Goal: Task Accomplishment & Management: Complete application form

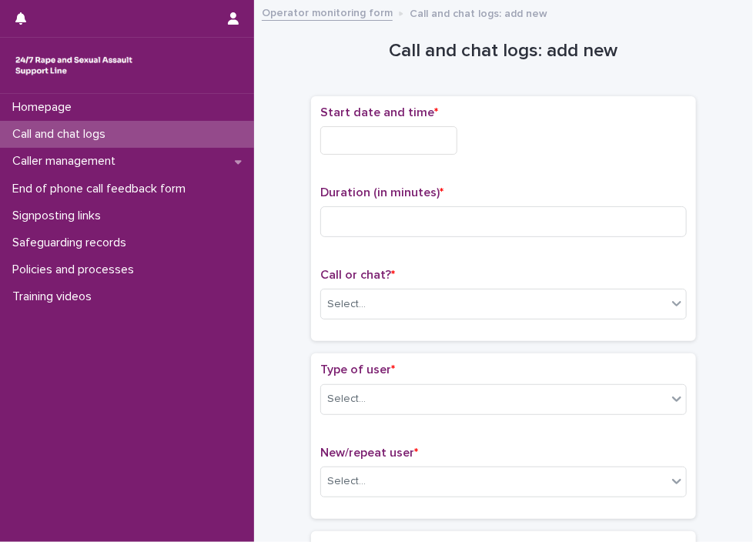
click at [421, 146] on input "text" at bounding box center [388, 140] width 137 height 28
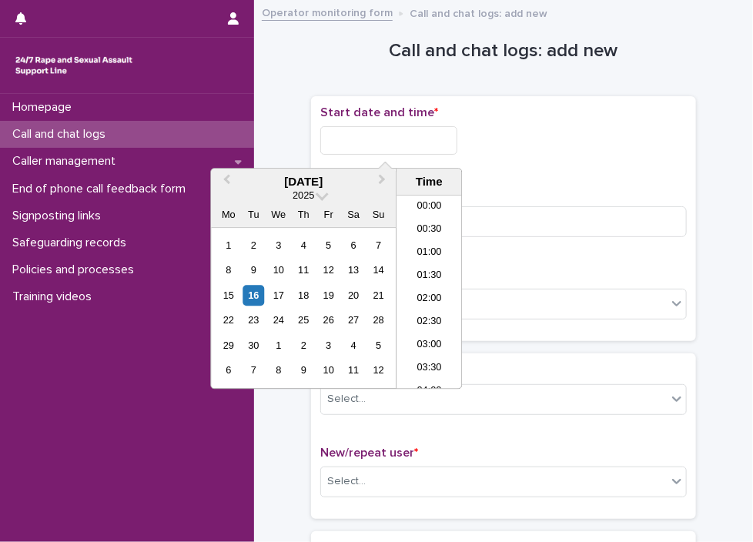
scroll to position [516, 0]
click at [432, 292] on li "13:00" at bounding box center [428, 292] width 65 height 23
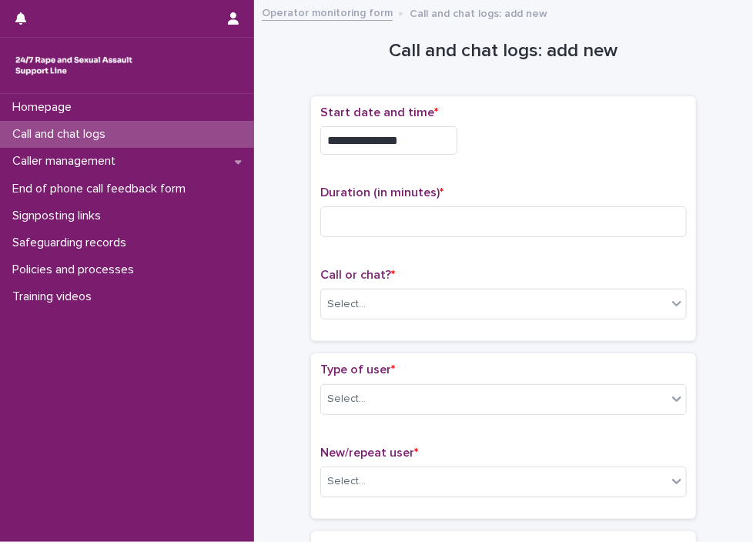
click at [409, 139] on input "**********" at bounding box center [388, 140] width 137 height 28
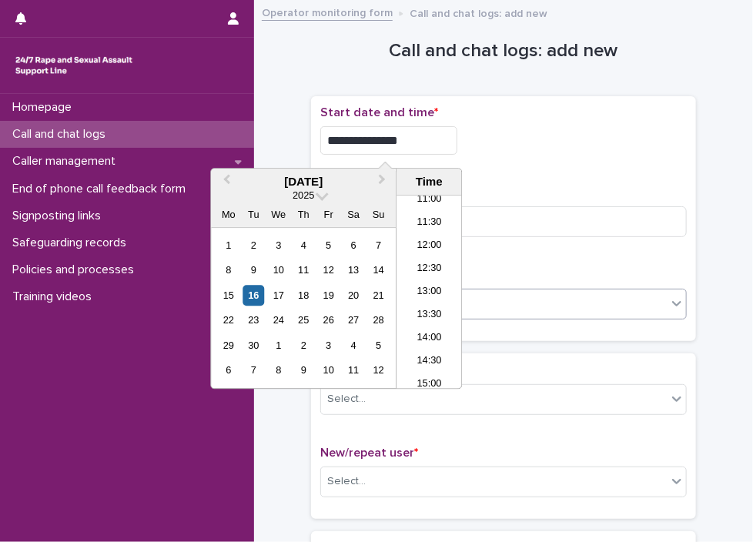
type input "**********"
click at [551, 301] on div "Select..." at bounding box center [494, 304] width 346 height 25
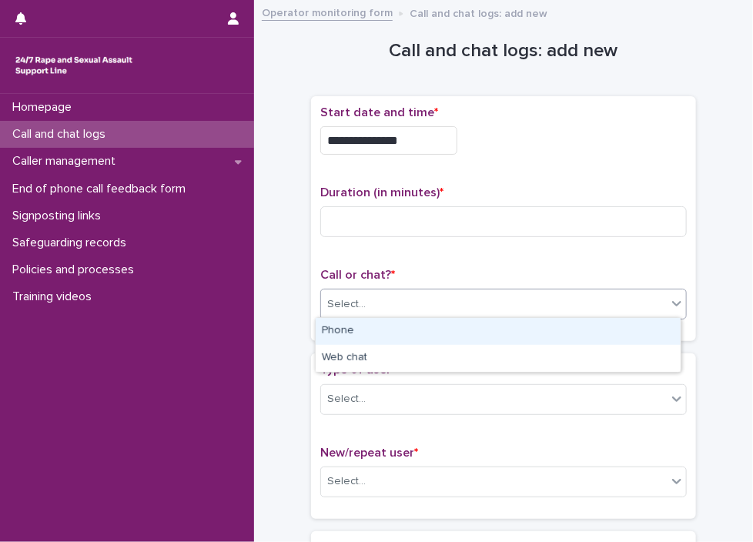
click at [453, 341] on div "Phone" at bounding box center [498, 331] width 365 height 27
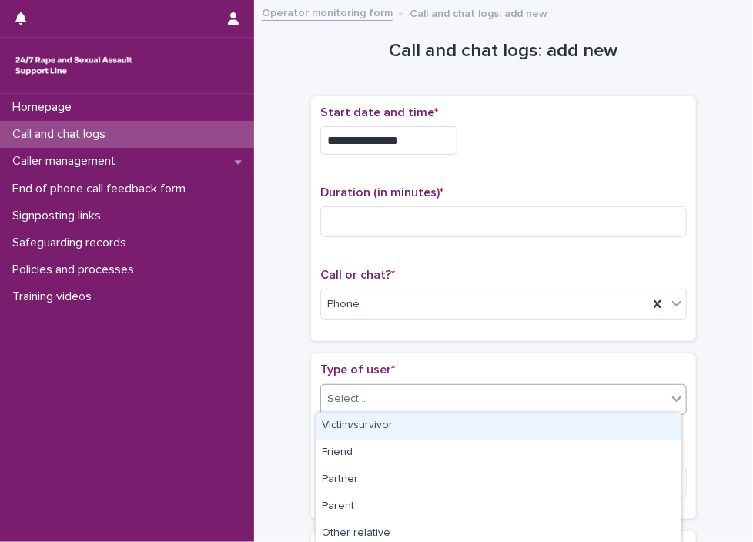
click at [403, 410] on div "Select..." at bounding box center [503, 399] width 366 height 31
click at [368, 431] on div "Victim/survivor" at bounding box center [498, 426] width 365 height 27
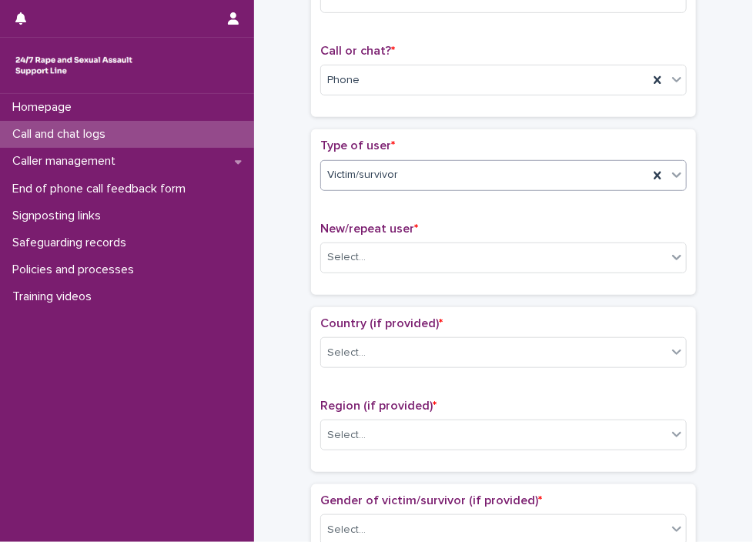
scroll to position [236, 0]
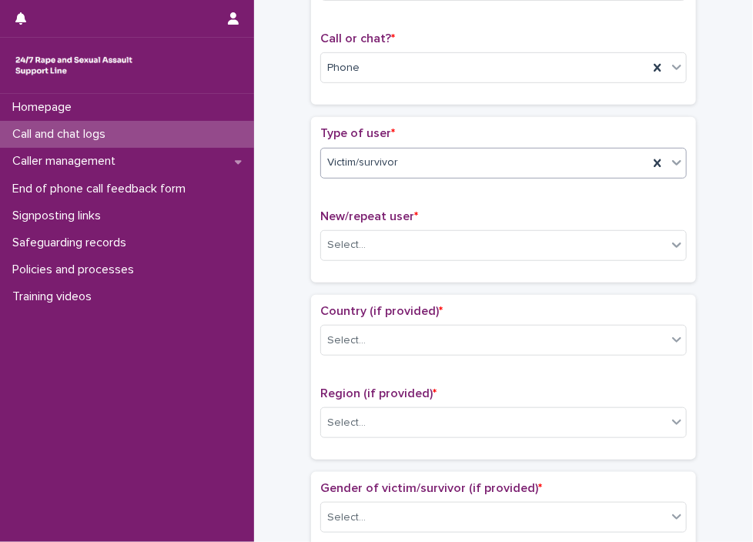
click at [378, 261] on div "New/repeat user * Select..." at bounding box center [503, 241] width 366 height 64
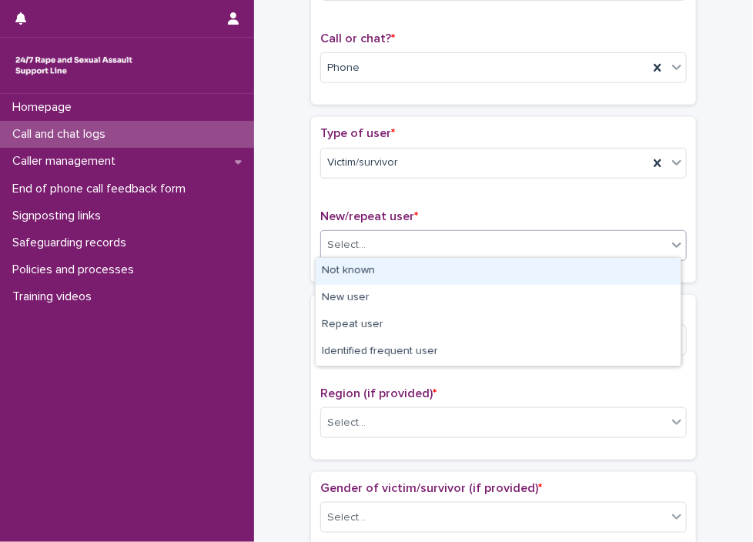
click at [407, 244] on div "Select..." at bounding box center [494, 244] width 346 height 25
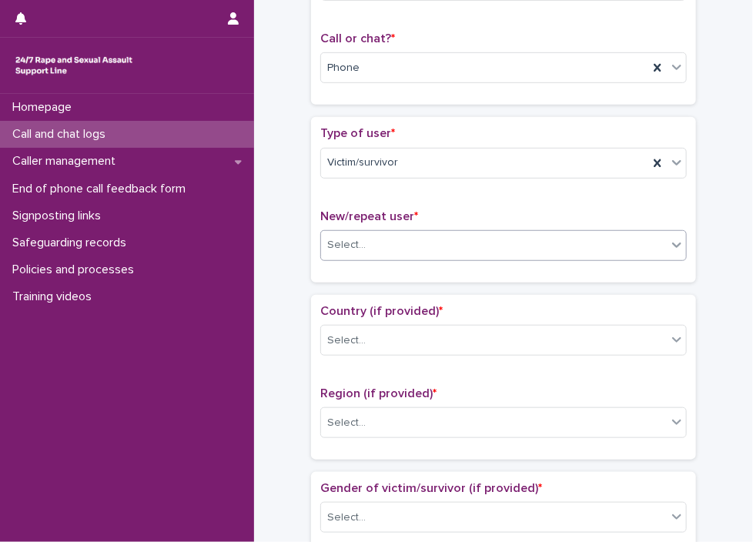
click at [390, 232] on div "Select..." at bounding box center [494, 244] width 346 height 25
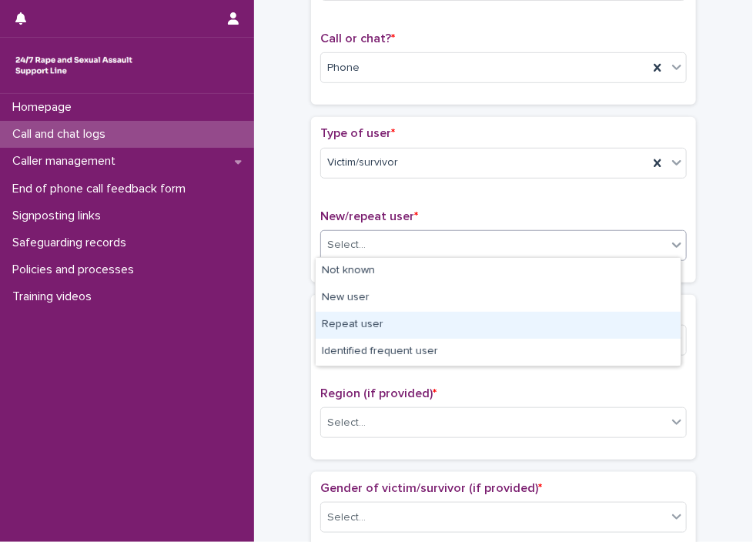
click at [372, 323] on div "Repeat user" at bounding box center [498, 325] width 365 height 27
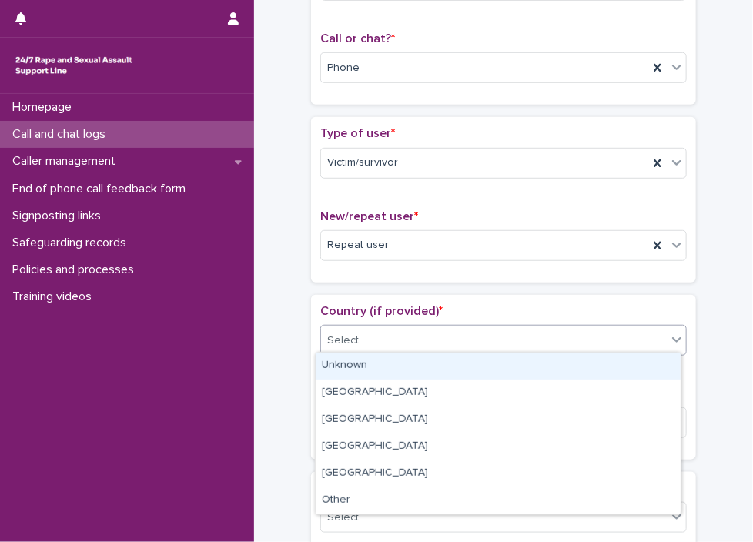
click at [381, 343] on div "Select..." at bounding box center [494, 340] width 346 height 25
click at [380, 366] on div "Unknown" at bounding box center [498, 366] width 365 height 27
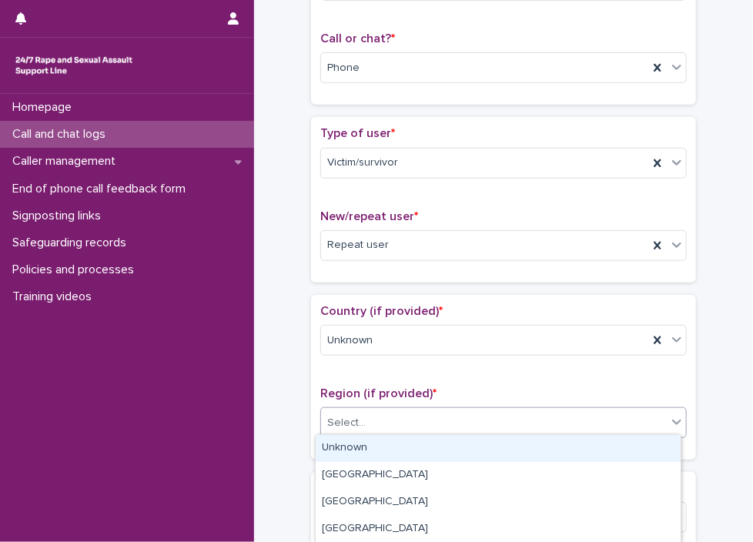
click at [379, 412] on div "Select..." at bounding box center [494, 422] width 346 height 25
click at [408, 443] on div "Unknown" at bounding box center [498, 448] width 365 height 27
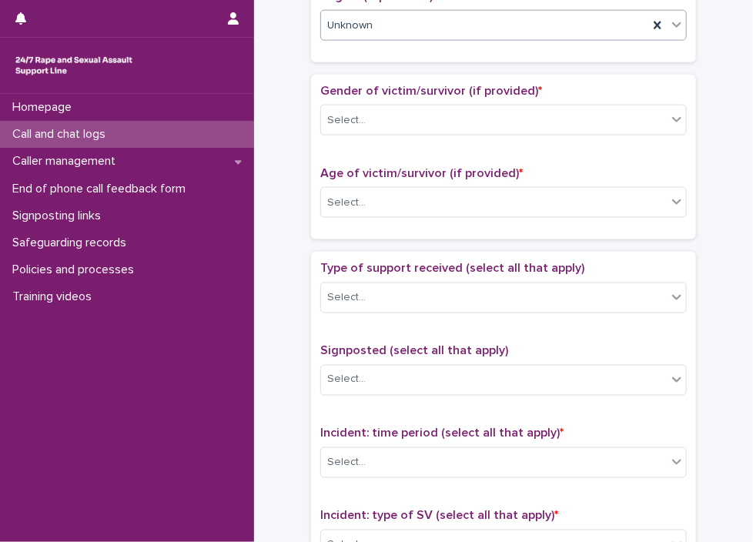
scroll to position [714, 0]
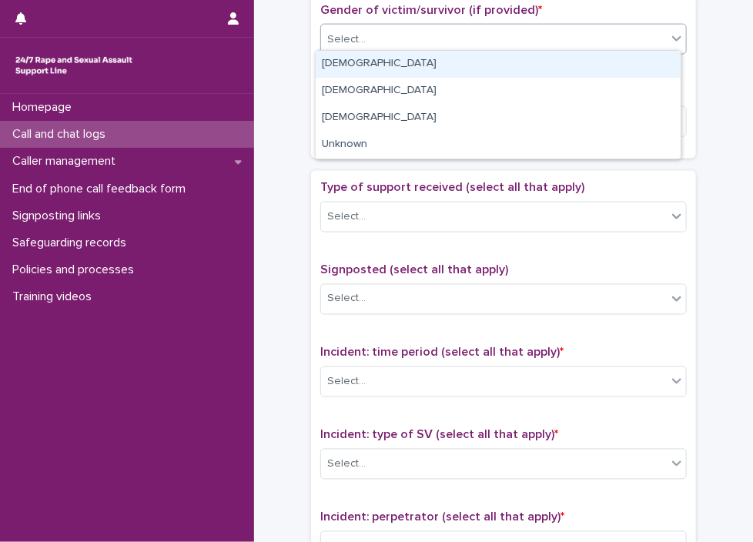
click at [405, 39] on div "Select..." at bounding box center [494, 39] width 346 height 25
click at [402, 70] on div "[DEMOGRAPHIC_DATA]" at bounding box center [498, 64] width 365 height 27
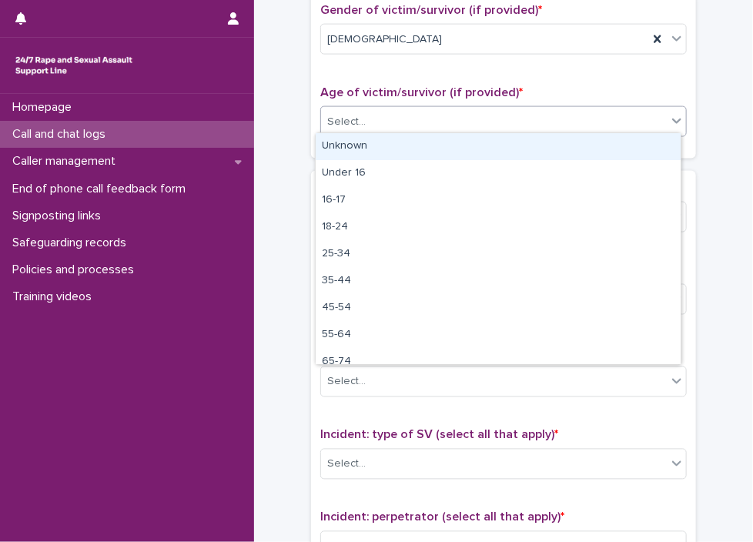
click at [407, 106] on div "Select..." at bounding box center [503, 121] width 366 height 31
click at [400, 150] on div "Unknown" at bounding box center [498, 146] width 365 height 27
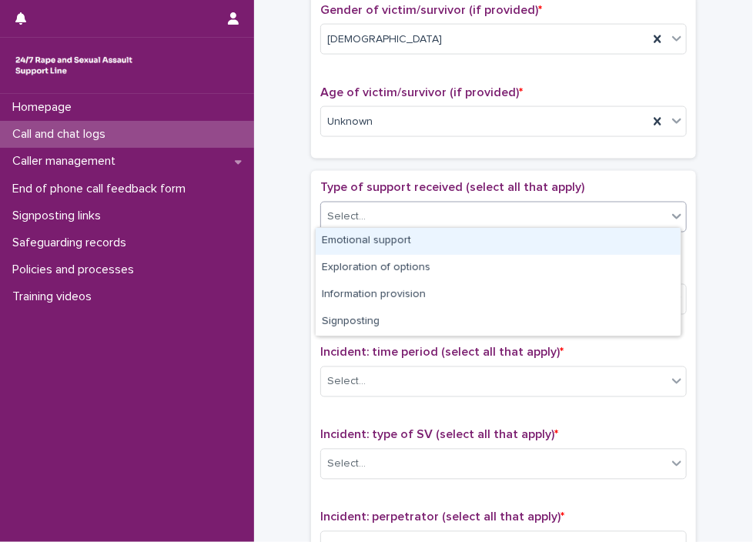
click at [405, 206] on div "Select..." at bounding box center [494, 216] width 346 height 25
click at [411, 239] on div "Emotional support" at bounding box center [498, 241] width 365 height 27
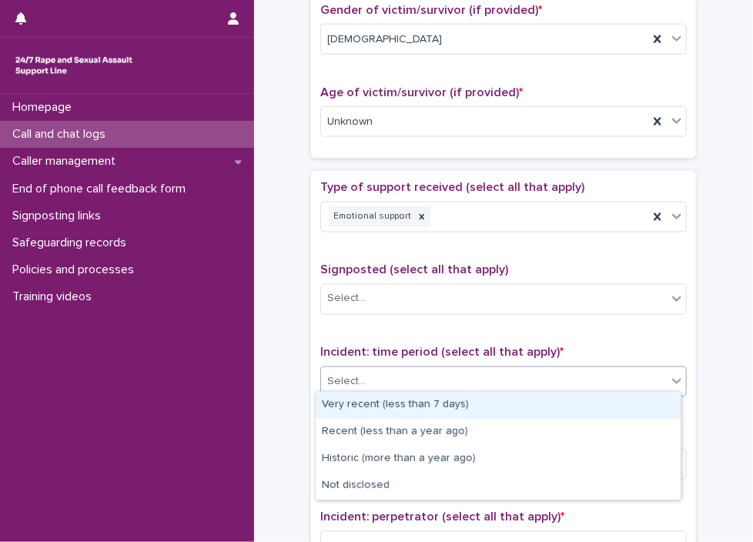
click at [436, 381] on div "Select..." at bounding box center [494, 382] width 346 height 25
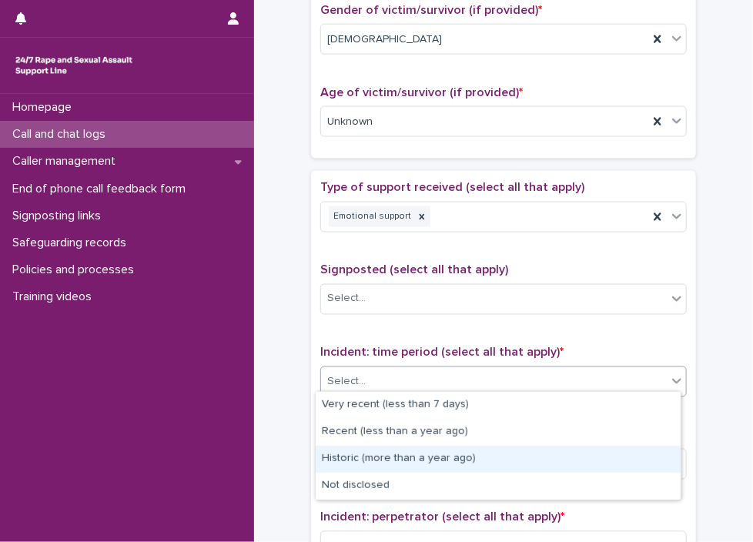
click at [423, 461] on div "Historic (more than a year ago)" at bounding box center [498, 459] width 365 height 27
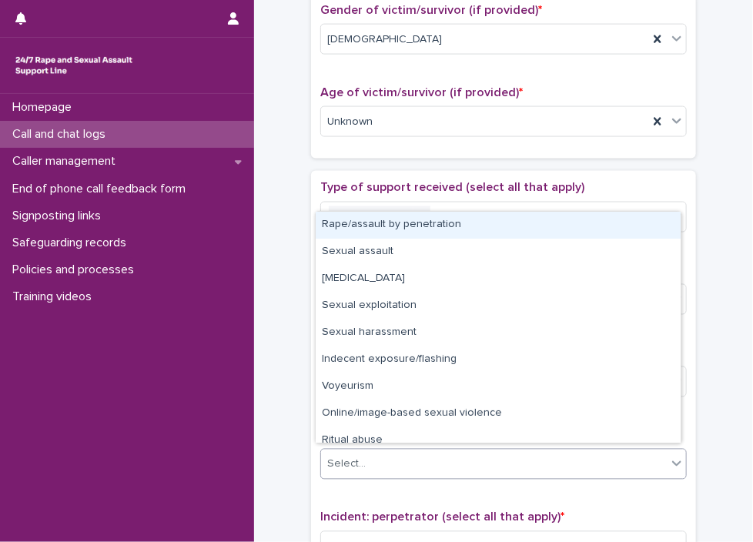
click at [422, 449] on div "Select..." at bounding box center [503, 464] width 366 height 31
click at [341, 220] on div "Rape/assault by penetration" at bounding box center [498, 225] width 365 height 27
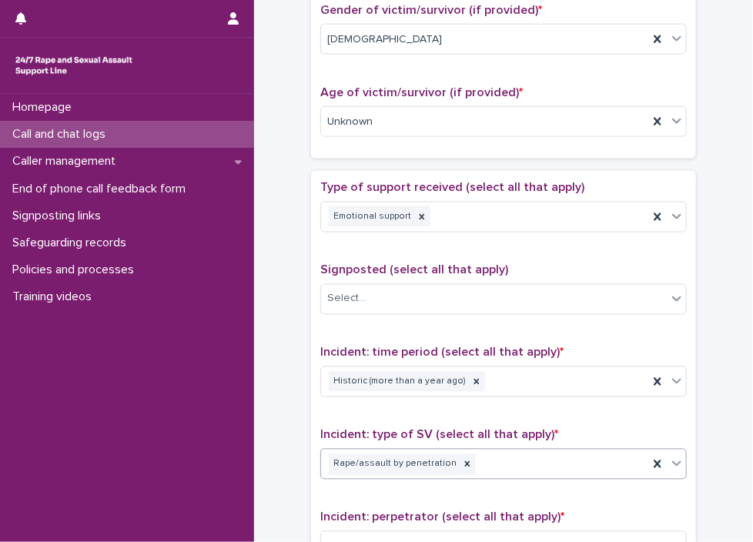
scroll to position [1130, 0]
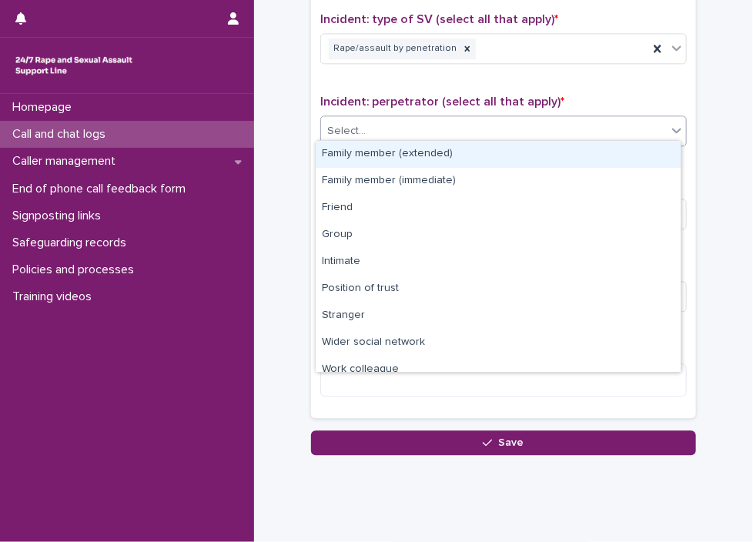
click at [370, 138] on div "Select..." at bounding box center [503, 130] width 366 height 31
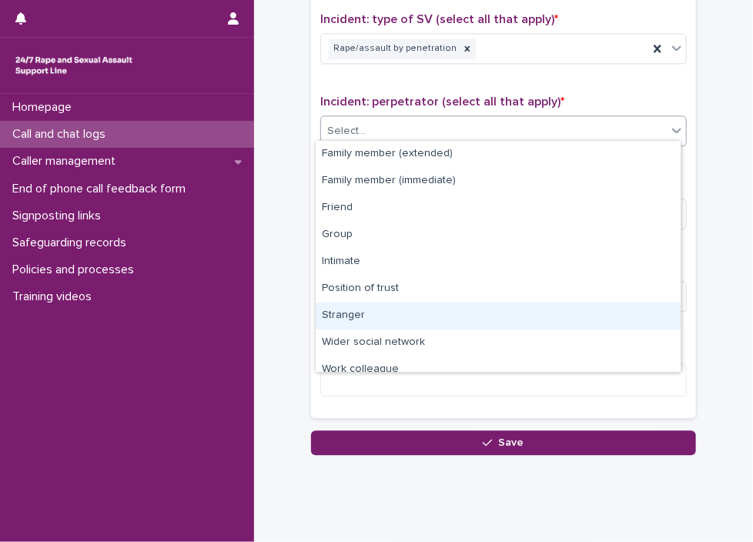
scroll to position [65, 0]
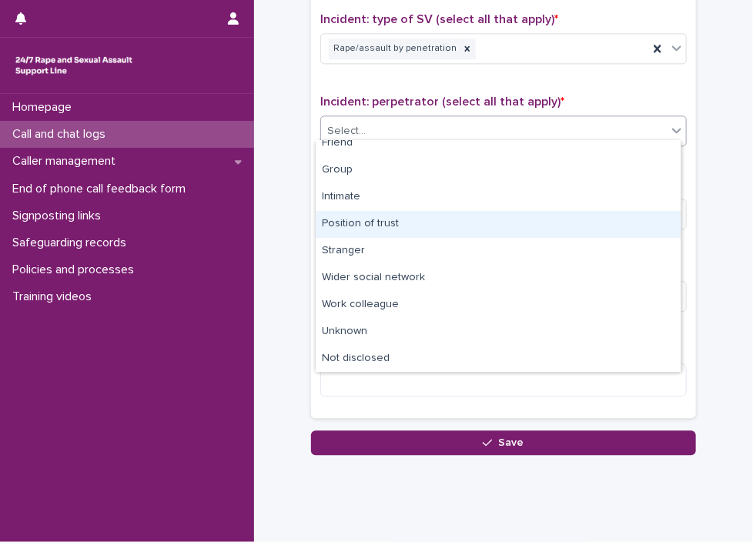
click at [416, 230] on div "Position of trust" at bounding box center [498, 224] width 365 height 27
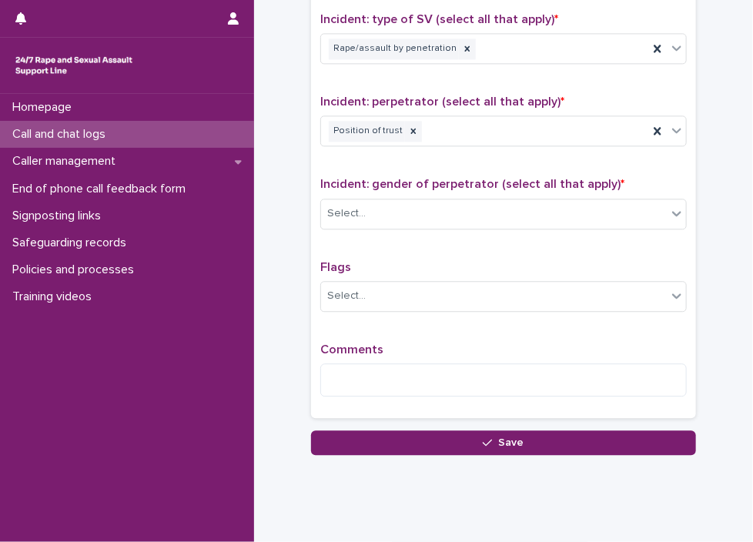
click at [413, 232] on div "Incident: gender of perpetrator (select all that apply) * Select..." at bounding box center [503, 209] width 366 height 64
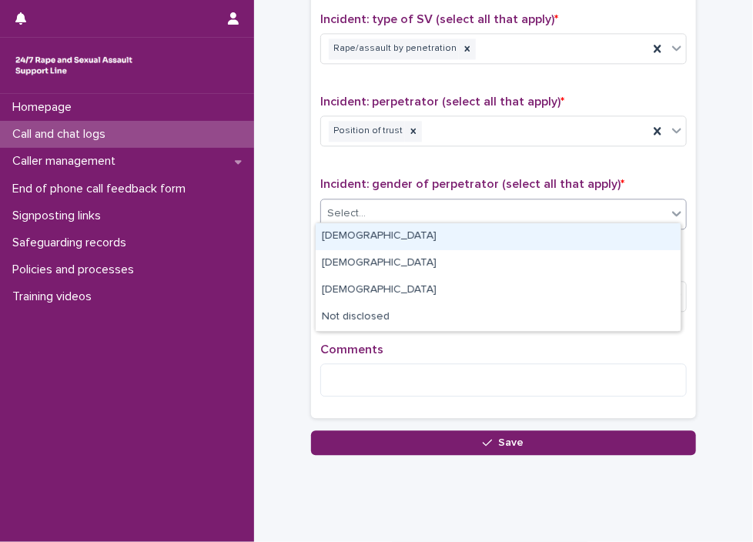
click at [408, 208] on div "Select..." at bounding box center [494, 213] width 346 height 25
click at [409, 230] on div "[DEMOGRAPHIC_DATA]" at bounding box center [498, 236] width 365 height 27
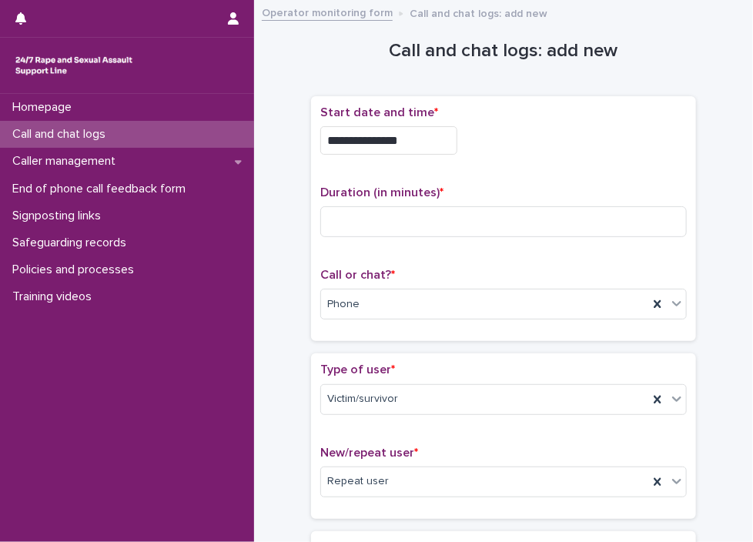
scroll to position [1157, 0]
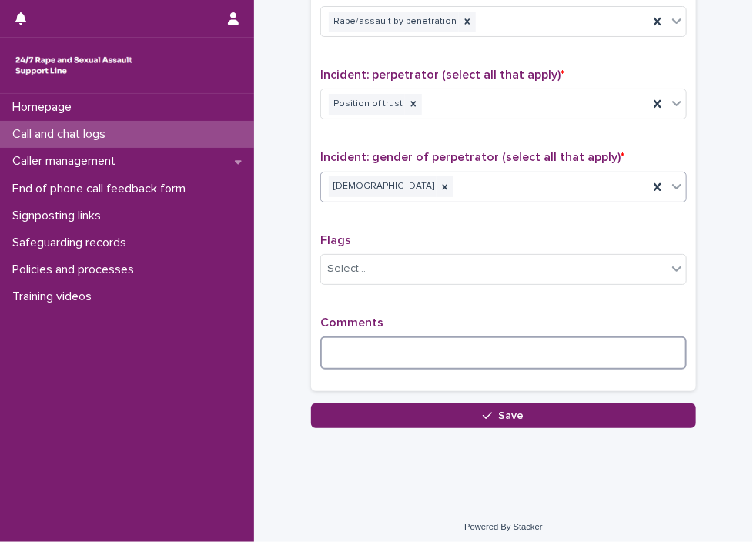
click at [360, 347] on textarea at bounding box center [503, 352] width 366 height 33
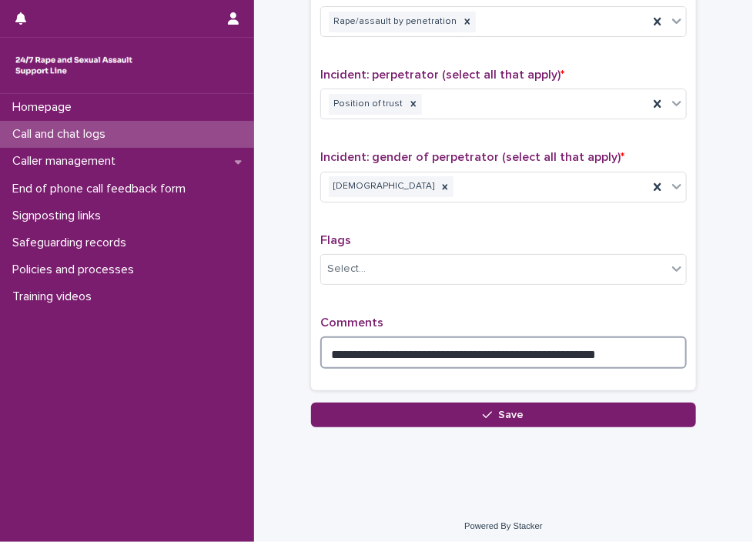
click at [519, 348] on textarea "**********" at bounding box center [503, 352] width 366 height 33
click at [582, 340] on textarea "**********" at bounding box center [503, 352] width 366 height 33
click at [527, 344] on textarea "**********" at bounding box center [503, 352] width 366 height 33
type textarea "**********"
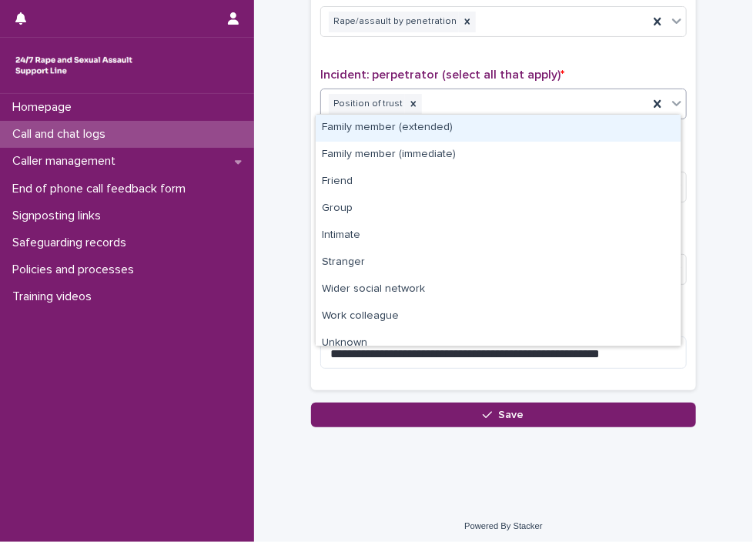
click at [463, 95] on div "Position of trust" at bounding box center [484, 104] width 327 height 27
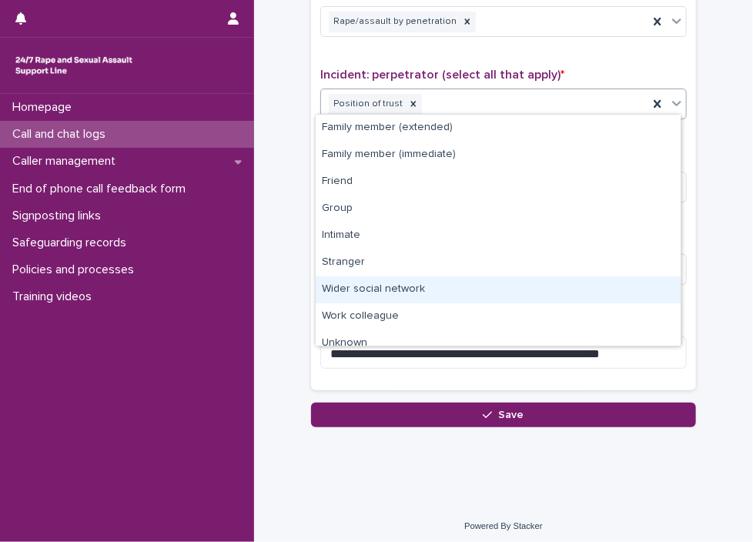
click at [486, 292] on div "Wider social network" at bounding box center [498, 289] width 365 height 27
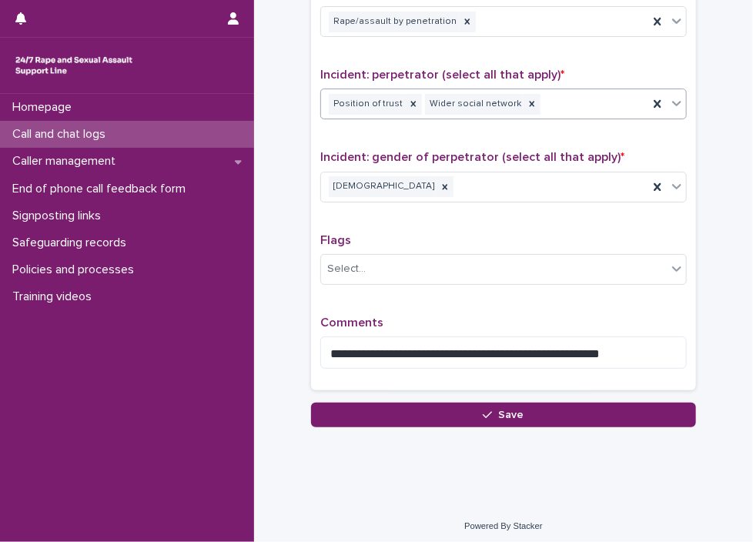
scroll to position [683, 0]
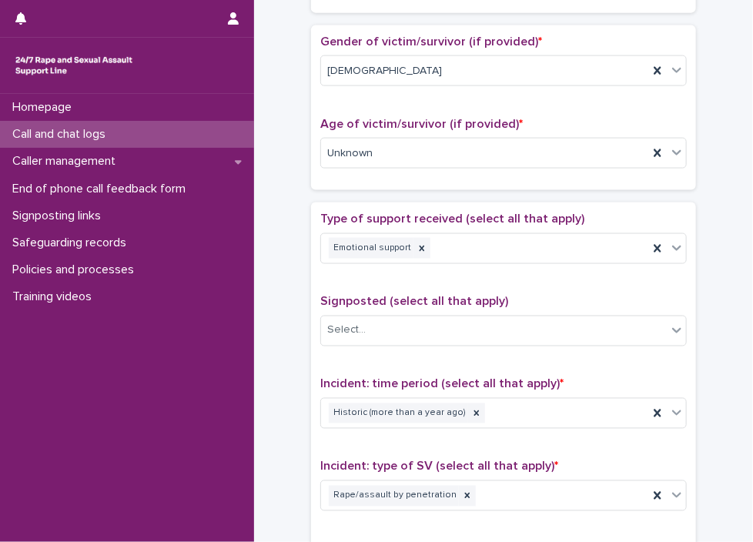
drag, startPoint x: 736, startPoint y: 132, endPoint x: 751, endPoint y: 132, distance: 15.4
click at [751, 132] on div "**********" at bounding box center [376, 271] width 753 height 542
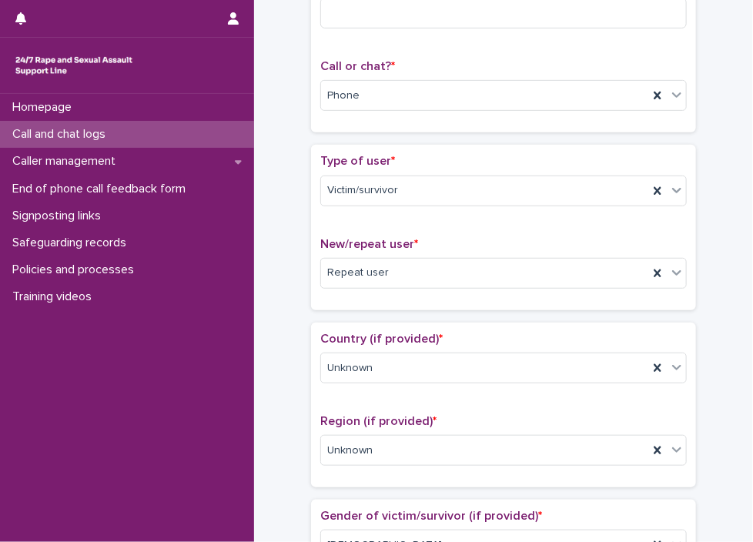
scroll to position [0, 0]
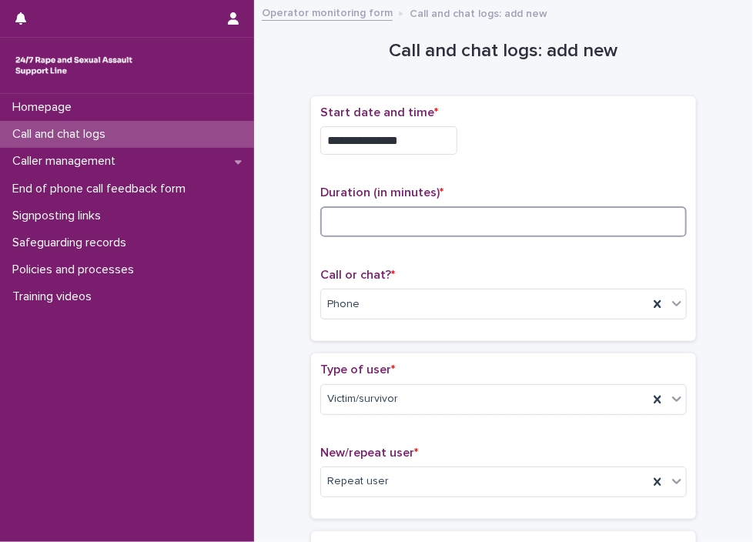
click at [415, 212] on input at bounding box center [503, 221] width 366 height 31
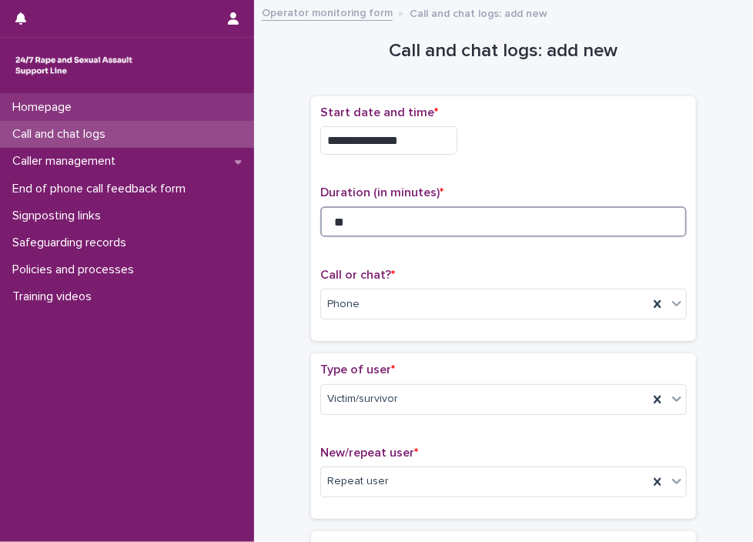
type input "**"
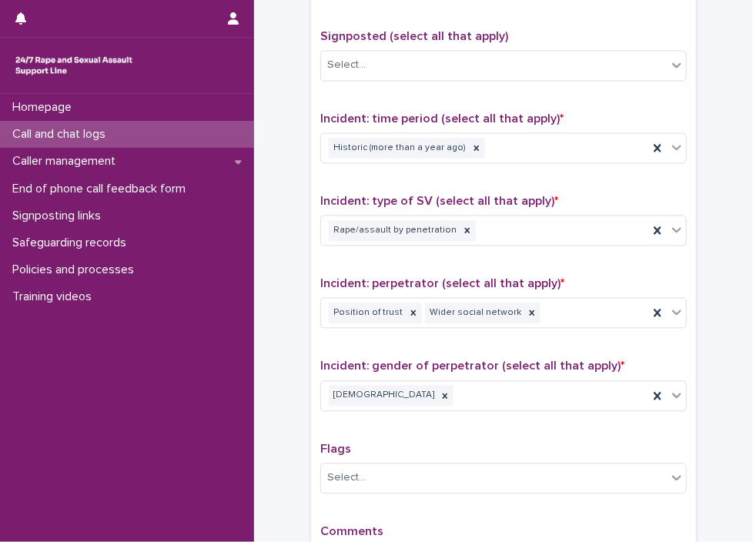
scroll to position [1157, 0]
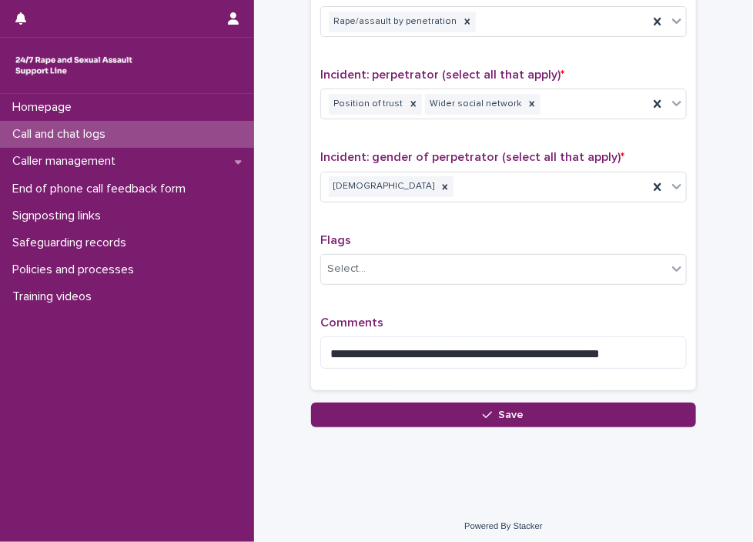
click at [563, 389] on div "**********" at bounding box center [503, 65] width 385 height 674
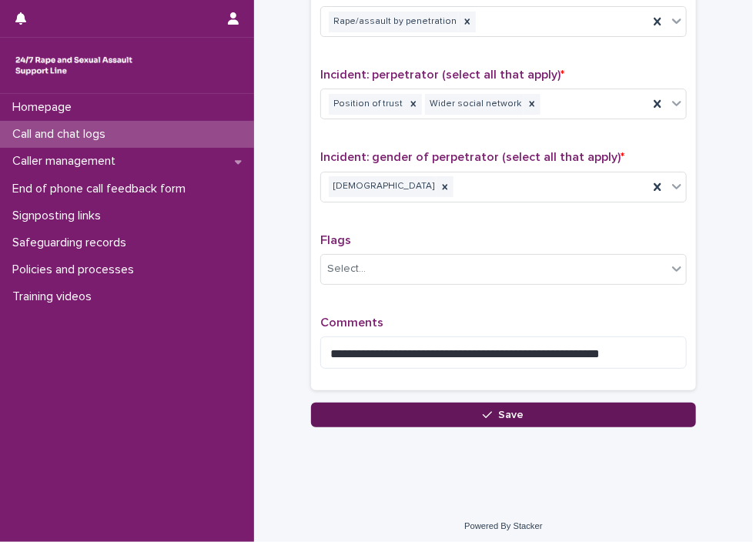
click at [560, 403] on button "Save" at bounding box center [503, 415] width 385 height 25
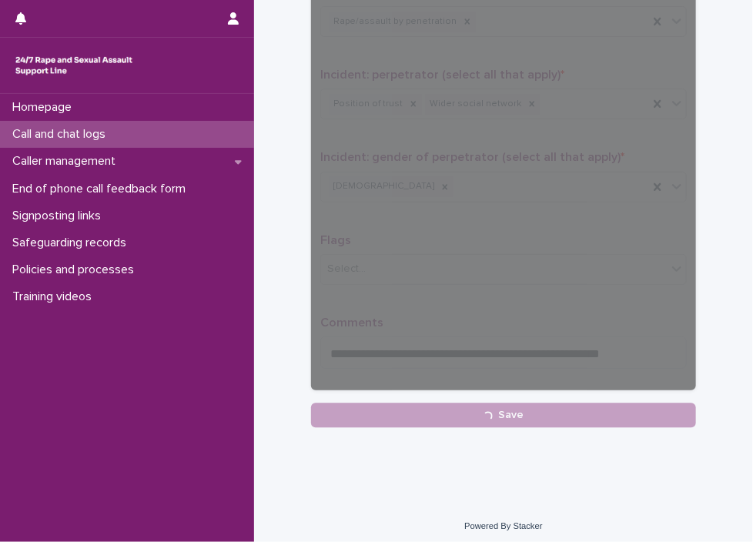
scroll to position [0, 0]
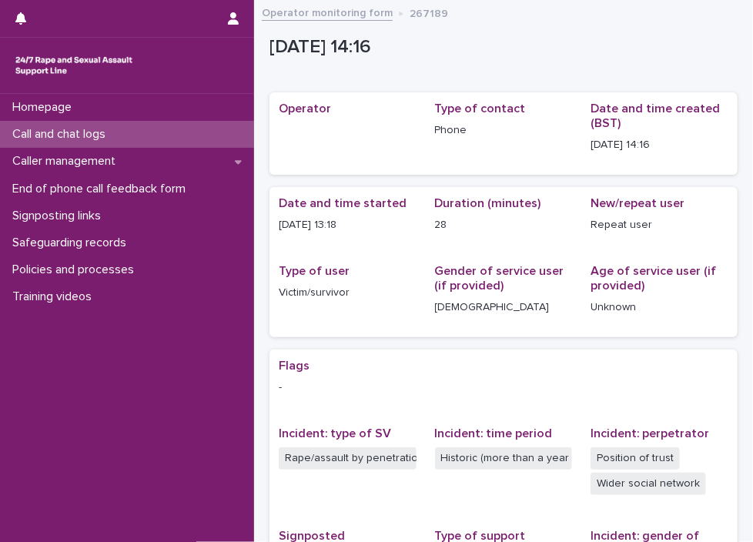
click at [65, 135] on p "Call and chat logs" at bounding box center [62, 134] width 112 height 15
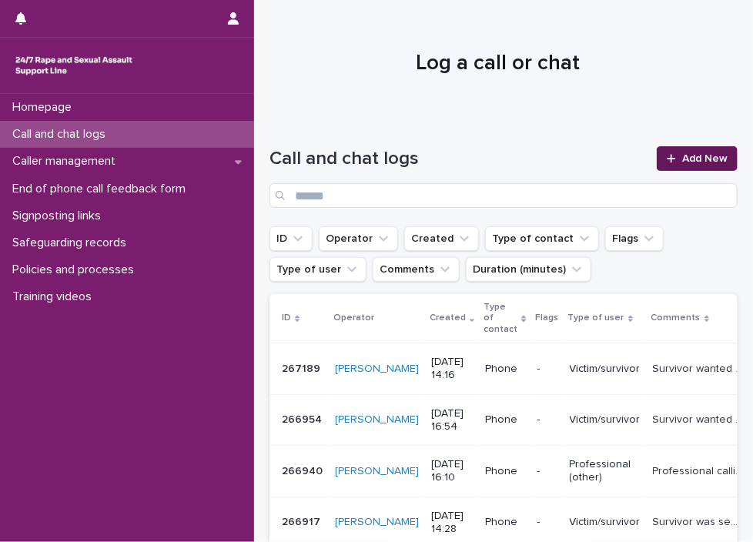
click at [681, 166] on link "Add New" at bounding box center [697, 158] width 81 height 25
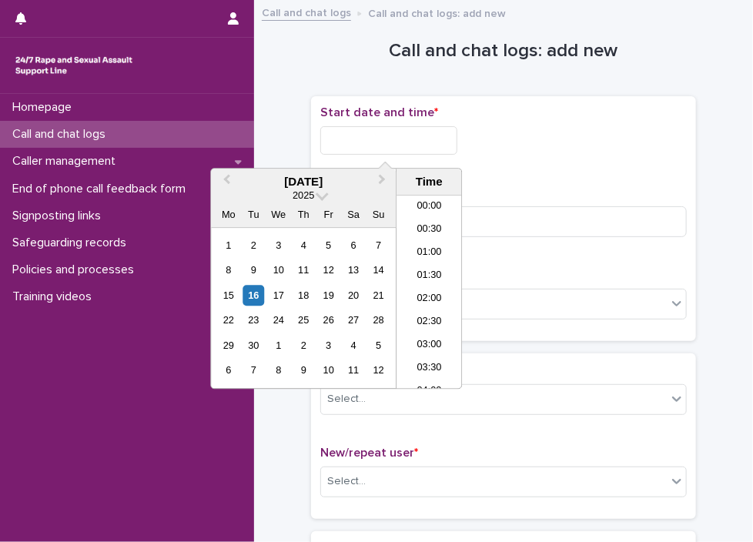
click at [378, 147] on input "text" at bounding box center [388, 140] width 137 height 28
click at [423, 292] on li "14:00" at bounding box center [428, 292] width 65 height 23
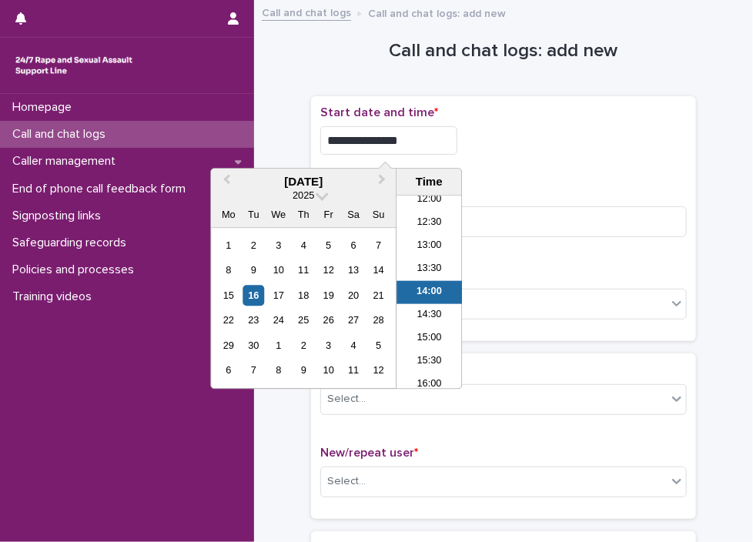
click at [419, 139] on input "**********" at bounding box center [388, 140] width 137 height 28
type input "**********"
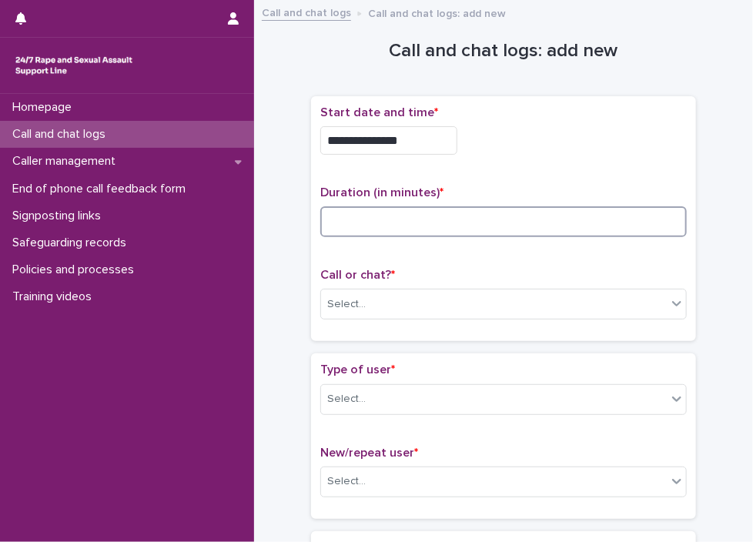
click at [550, 218] on input at bounding box center [503, 221] width 366 height 31
type input "*"
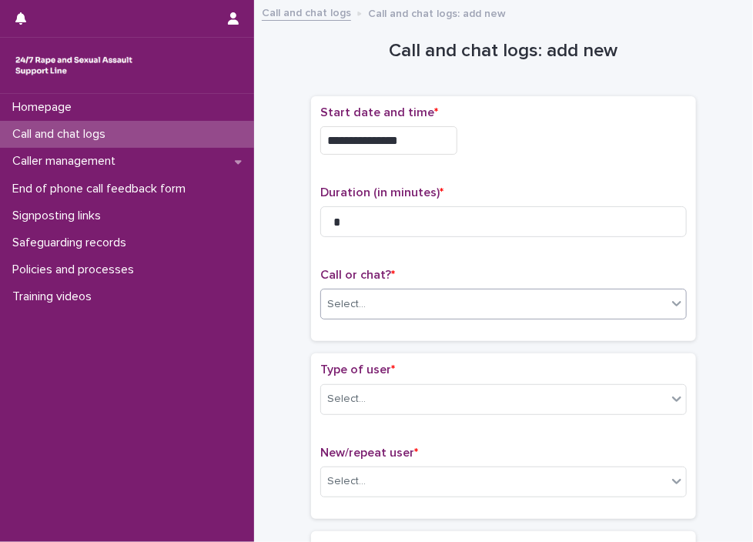
click at [534, 292] on div "Select..." at bounding box center [494, 304] width 346 height 25
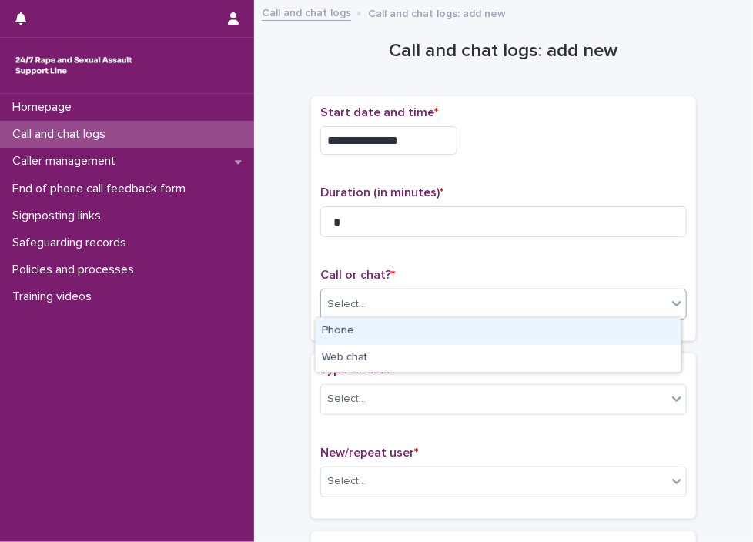
click at [509, 330] on div "Phone" at bounding box center [498, 331] width 365 height 27
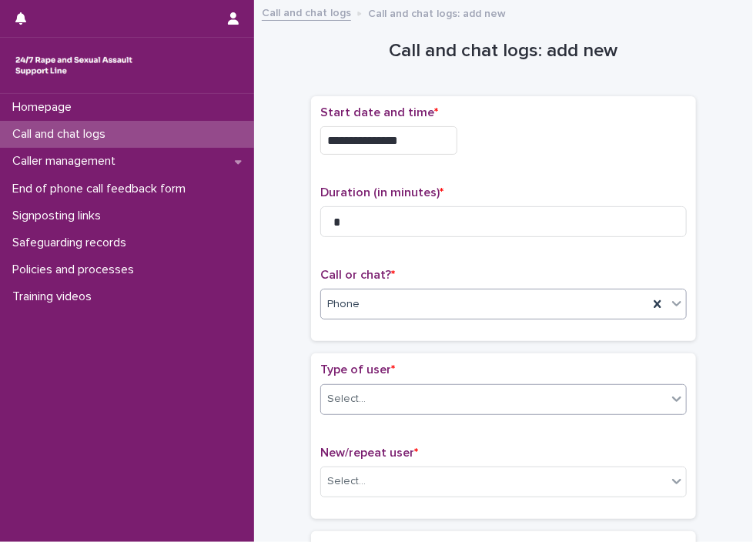
click at [474, 393] on div "Select..." at bounding box center [494, 398] width 346 height 25
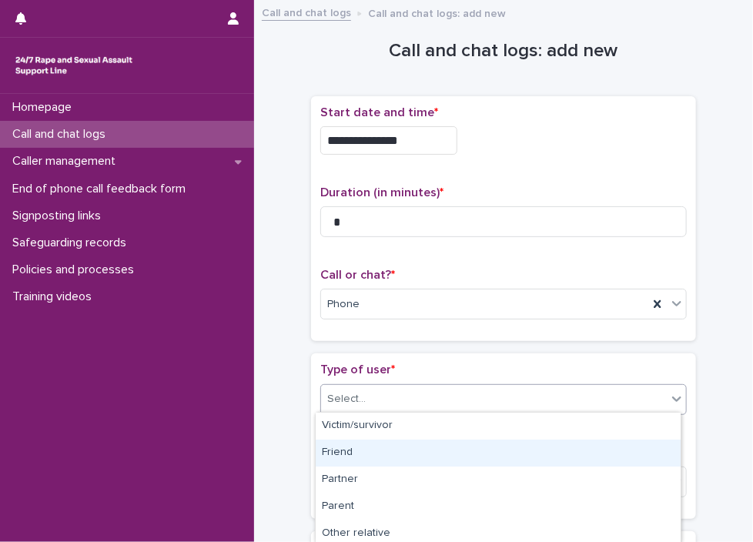
scroll to position [273, 0]
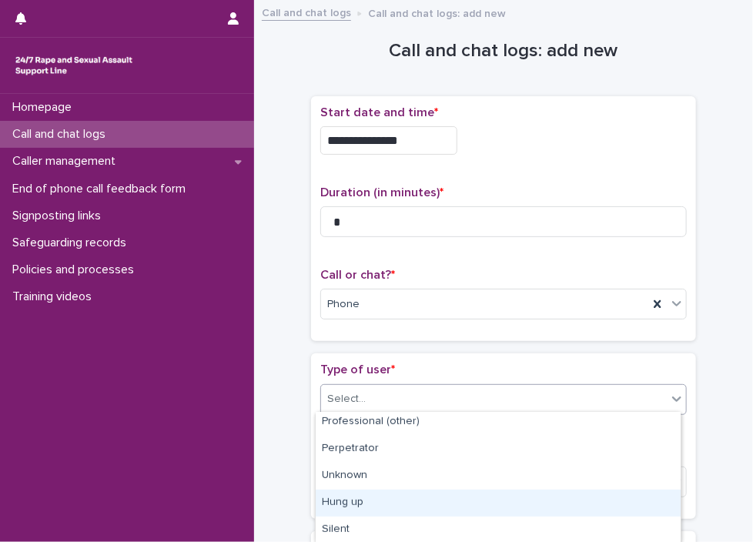
click at [576, 514] on div "Hung up" at bounding box center [498, 503] width 365 height 27
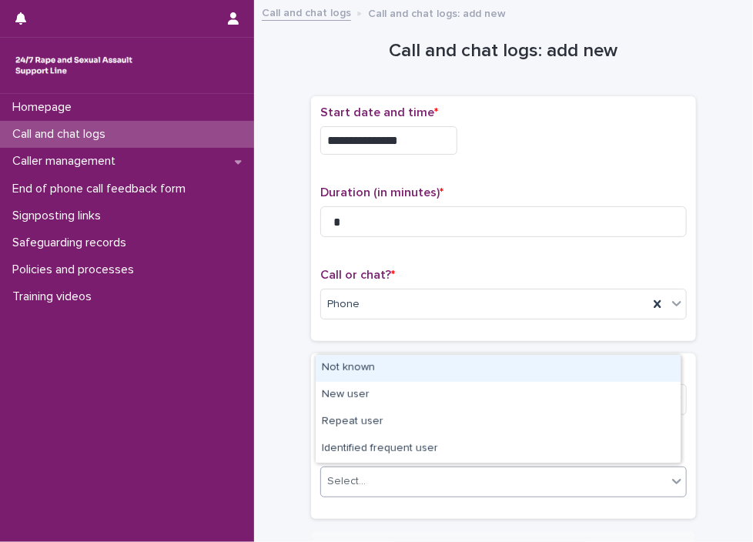
click at [466, 473] on div "Select..." at bounding box center [494, 481] width 346 height 25
click at [365, 367] on div "Not known" at bounding box center [498, 368] width 365 height 27
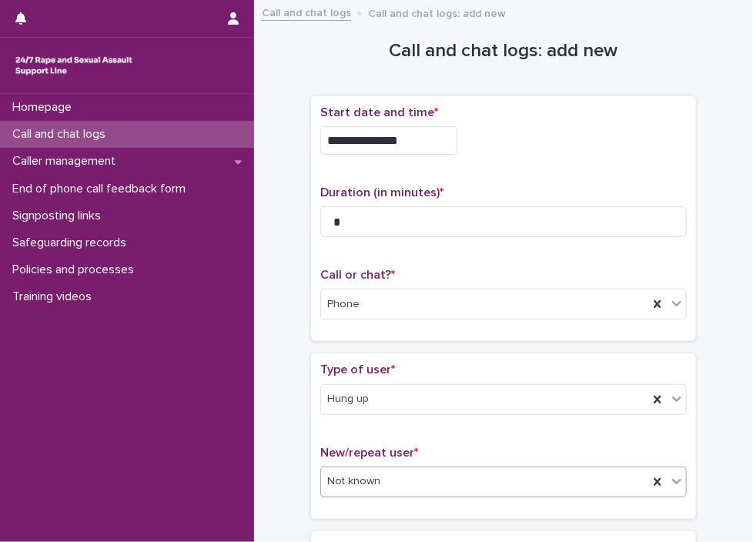
scroll to position [228, 0]
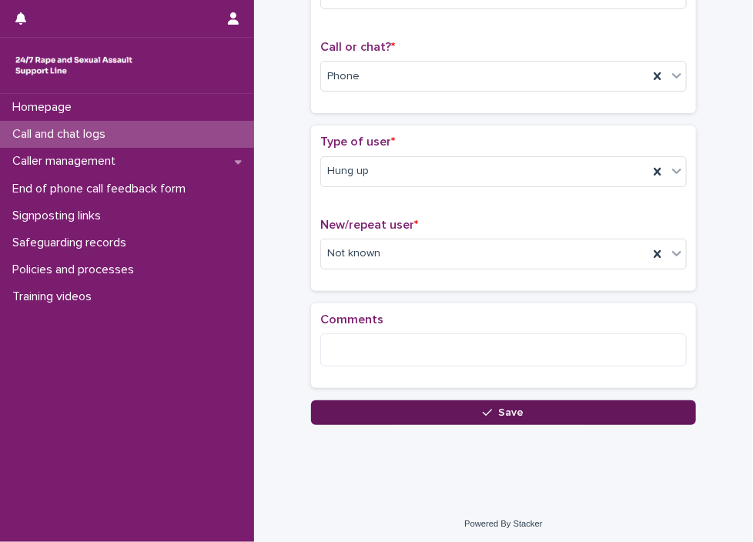
click at [612, 410] on button "Save" at bounding box center [503, 412] width 385 height 25
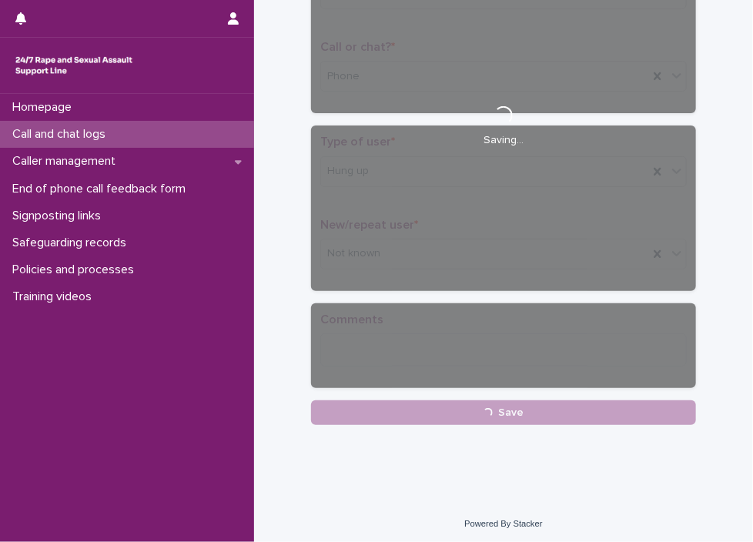
scroll to position [0, 0]
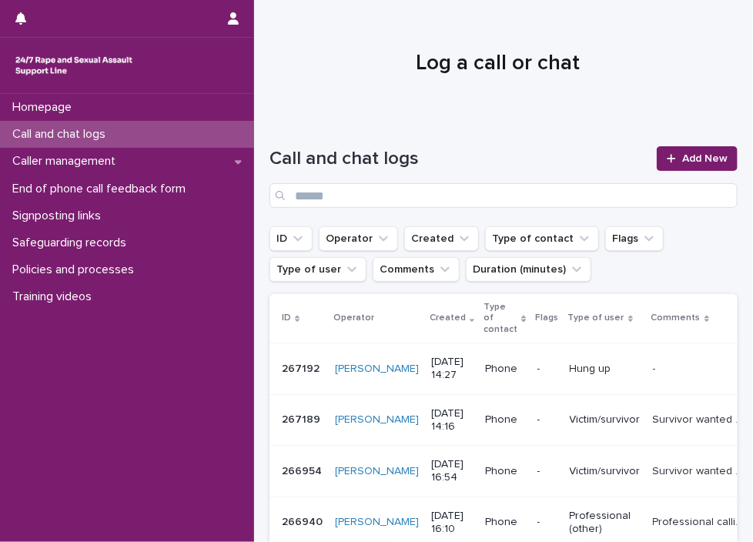
click at [388, 73] on h1 "Log a call or chat" at bounding box center [497, 64] width 457 height 26
